Goal: Information Seeking & Learning: Learn about a topic

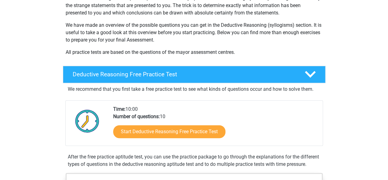
scroll to position [92, 0]
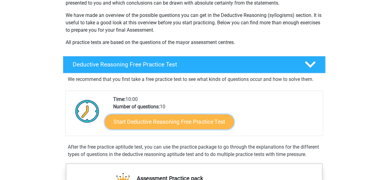
click at [160, 120] on link "Start Deductive Reasoning Free Practice Test" at bounding box center [169, 121] width 129 height 15
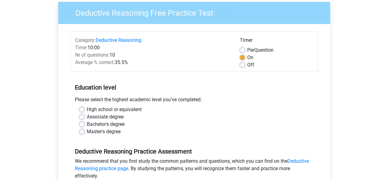
scroll to position [61, 0]
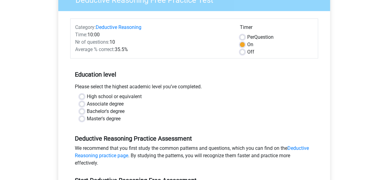
click at [87, 111] on label "Bachelor's degree" at bounding box center [106, 110] width 38 height 7
click at [80, 111] on input "Bachelor's degree" at bounding box center [82, 110] width 5 height 6
radio input "true"
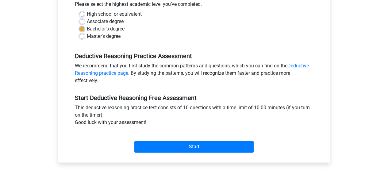
scroll to position [154, 0]
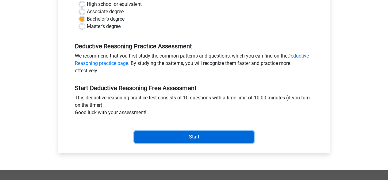
click at [197, 138] on input "Start" at bounding box center [194, 137] width 119 height 12
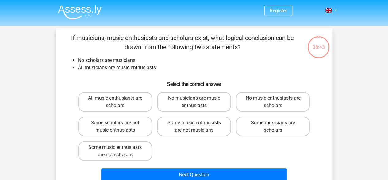
click at [267, 129] on label "Some musicians are scholars" at bounding box center [273, 126] width 74 height 20
click at [273, 127] on input "Some musicians are scholars" at bounding box center [275, 125] width 4 height 4
radio input "true"
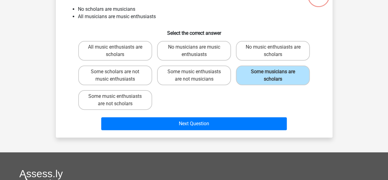
scroll to position [61, 0]
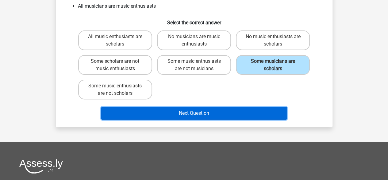
click at [211, 116] on button "Next Question" at bounding box center [194, 113] width 186 height 13
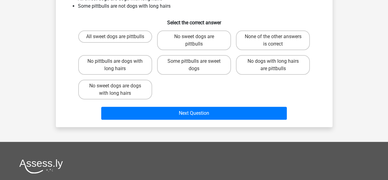
scroll to position [28, 0]
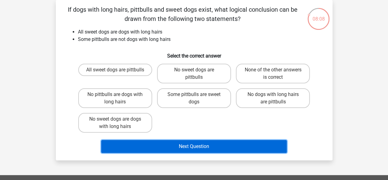
click at [191, 146] on button "Next Question" at bounding box center [194, 146] width 186 height 13
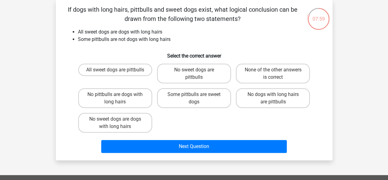
click at [196, 97] on input "Some pittbulls are sweet dogs" at bounding box center [196, 96] width 4 height 4
radio input "true"
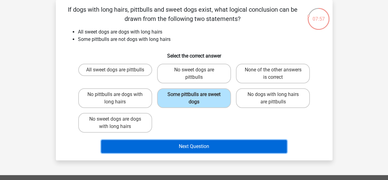
click at [191, 145] on button "Next Question" at bounding box center [194, 146] width 186 height 13
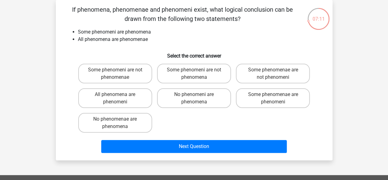
click at [197, 71] on input "Some phenomeni are not phenomena" at bounding box center [196, 72] width 4 height 4
radio input "true"
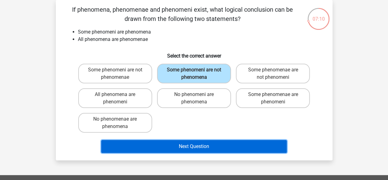
click at [190, 146] on button "Next Question" at bounding box center [194, 146] width 186 height 13
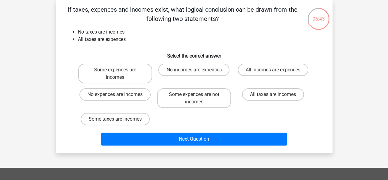
click at [128, 119] on label "Some taxes are incomes" at bounding box center [115, 119] width 69 height 12
click at [119, 119] on input "Some taxes are incomes" at bounding box center [117, 121] width 4 height 4
radio input "true"
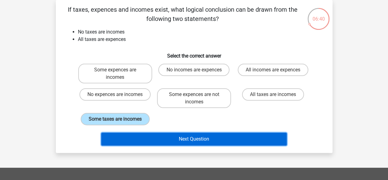
click at [205, 137] on button "Next Question" at bounding box center [194, 138] width 186 height 13
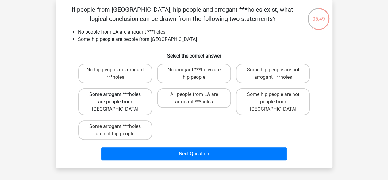
click at [119, 100] on label "Some arrogant ***holes are people from LA" at bounding box center [115, 101] width 74 height 27
click at [119, 98] on input "Some arrogant ***holes are people from LA" at bounding box center [117, 96] width 4 height 4
radio input "true"
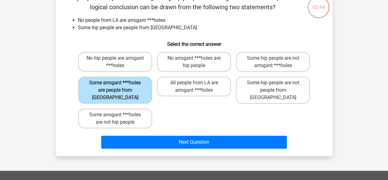
scroll to position [41, 0]
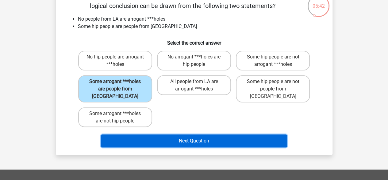
click at [196, 134] on button "Next Question" at bounding box center [194, 140] width 186 height 13
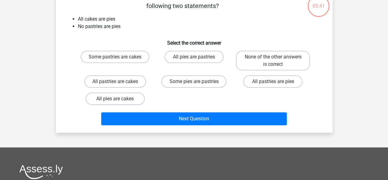
scroll to position [28, 0]
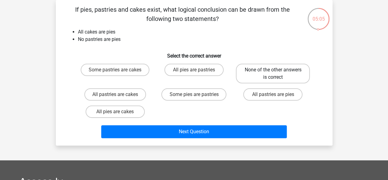
click at [265, 80] on label "None of the other answers is correct" at bounding box center [273, 74] width 74 height 20
click at [273, 74] on input "None of the other answers is correct" at bounding box center [275, 72] width 4 height 4
radio input "true"
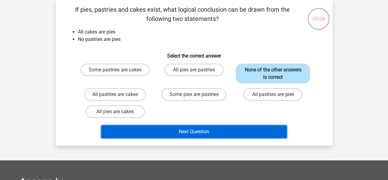
click at [208, 132] on button "Next Question" at bounding box center [194, 131] width 186 height 13
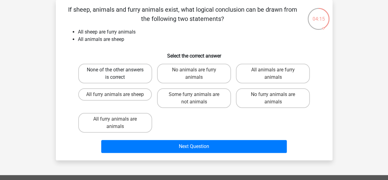
click at [119, 77] on label "None of the other answers is correct" at bounding box center [115, 74] width 74 height 20
click at [119, 74] on input "None of the other answers is correct" at bounding box center [117, 72] width 4 height 4
radio input "true"
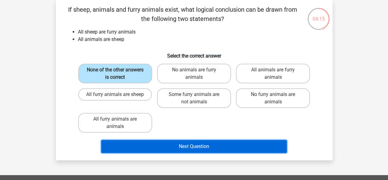
click at [200, 148] on button "Next Question" at bounding box center [194, 146] width 186 height 13
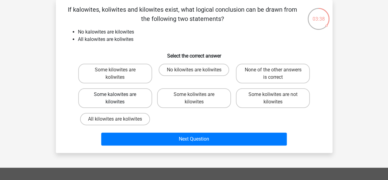
click at [137, 98] on label "Some kalowites are kilowites" at bounding box center [115, 98] width 74 height 20
click at [119, 98] on input "Some kalowites are kilowites" at bounding box center [117, 96] width 4 height 4
radio input "true"
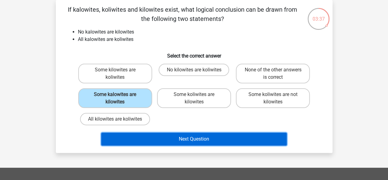
click at [187, 139] on button "Next Question" at bounding box center [194, 138] width 186 height 13
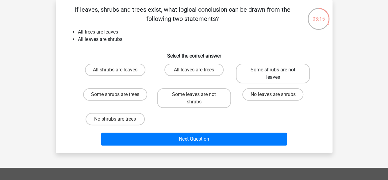
click at [278, 71] on label "Some shrubs are not leaves" at bounding box center [273, 74] width 74 height 20
click at [277, 71] on input "Some shrubs are not leaves" at bounding box center [275, 72] width 4 height 4
radio input "true"
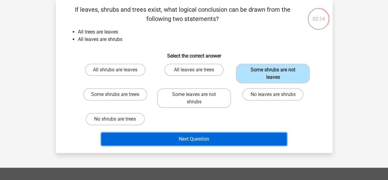
click at [220, 141] on button "Next Question" at bounding box center [194, 138] width 186 height 13
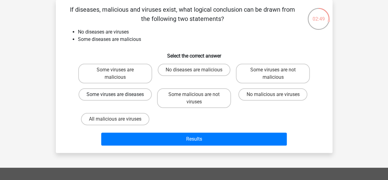
click at [140, 95] on label "Some viruses are diseases" at bounding box center [115, 94] width 73 height 12
click at [119, 95] on input "Some viruses are diseases" at bounding box center [117, 96] width 4 height 4
radio input "true"
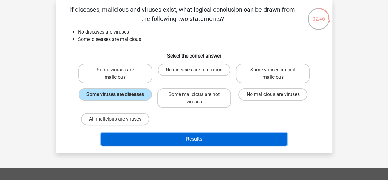
click at [197, 139] on button "Results" at bounding box center [194, 138] width 186 height 13
